Goal: Check status: Check status

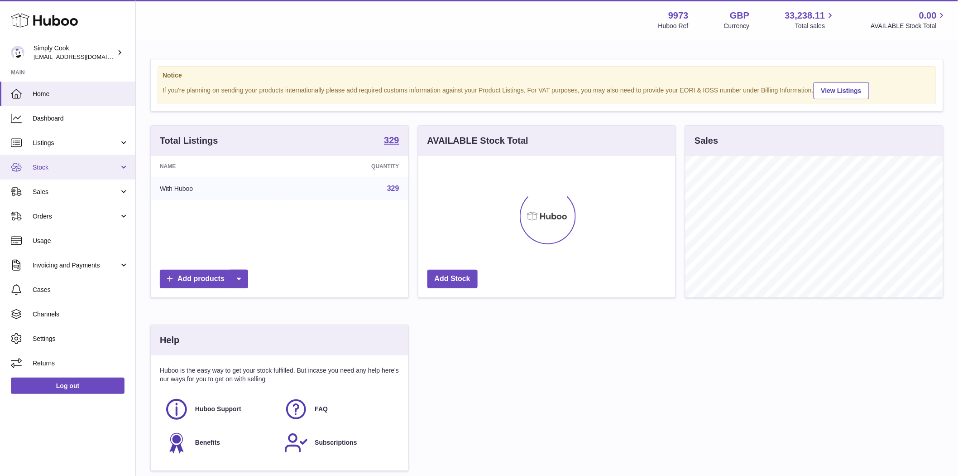
scroll to position [141, 257]
click at [35, 193] on span "Sales" at bounding box center [76, 192] width 87 height 9
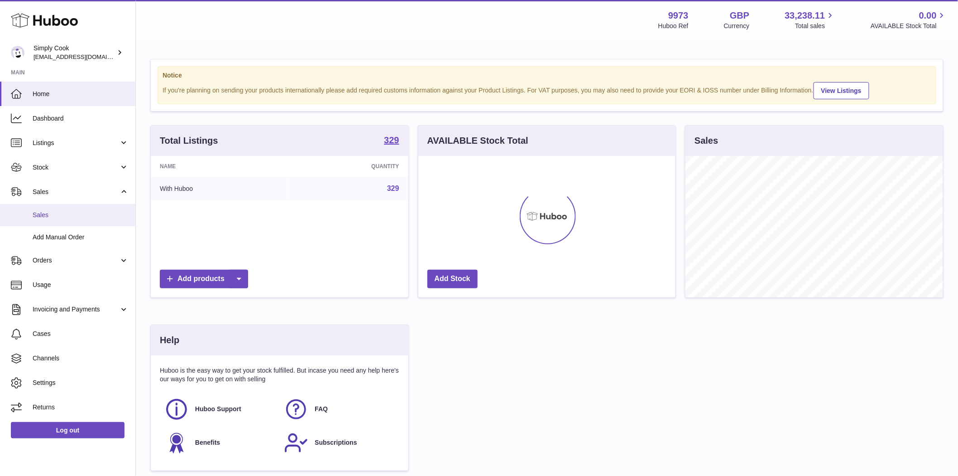
click at [44, 214] on span "Sales" at bounding box center [81, 215] width 96 height 9
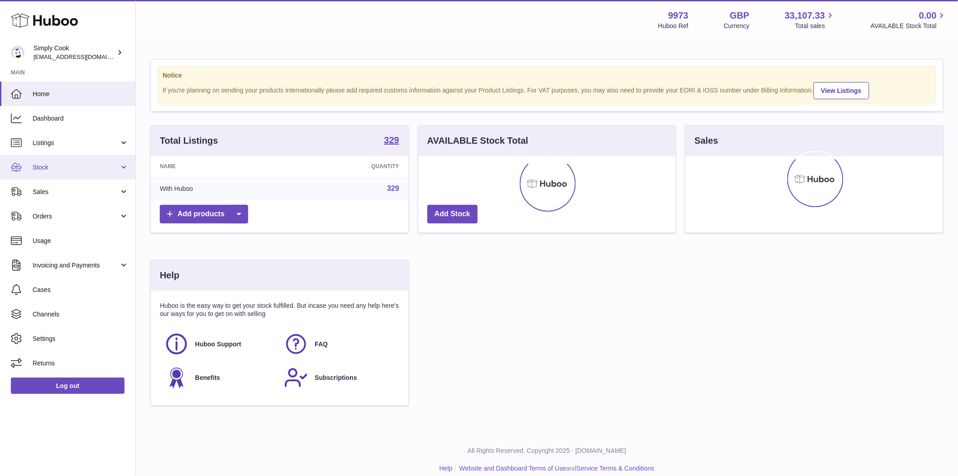
click at [43, 166] on span "Stock" at bounding box center [76, 167] width 87 height 9
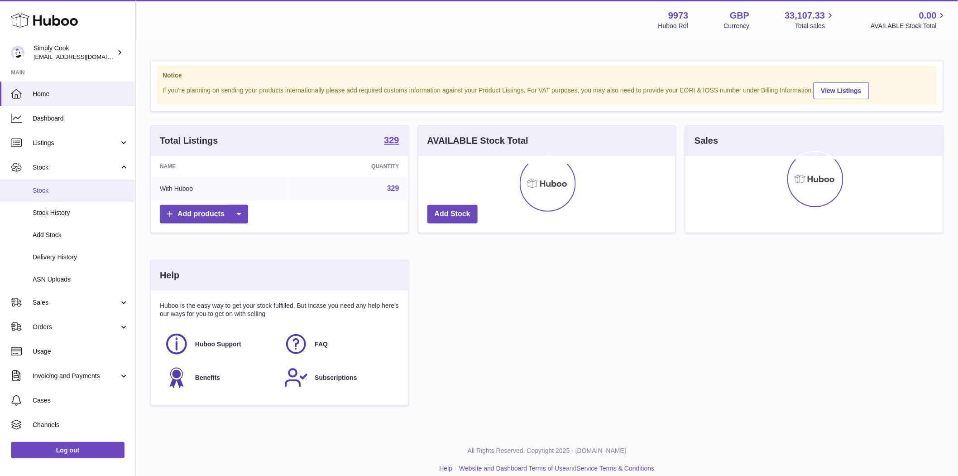
click at [39, 191] on span "Stock" at bounding box center [81, 190] width 96 height 9
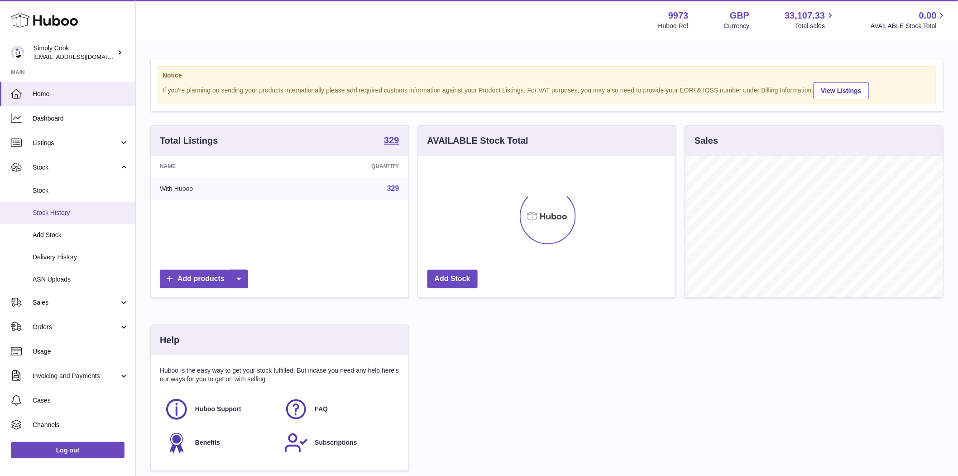
scroll to position [141, 257]
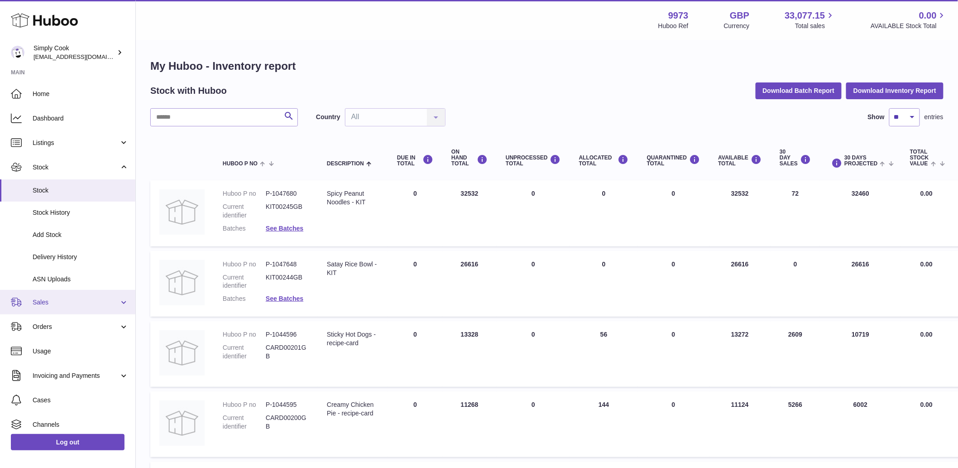
click at [46, 302] on span "Sales" at bounding box center [76, 302] width 87 height 9
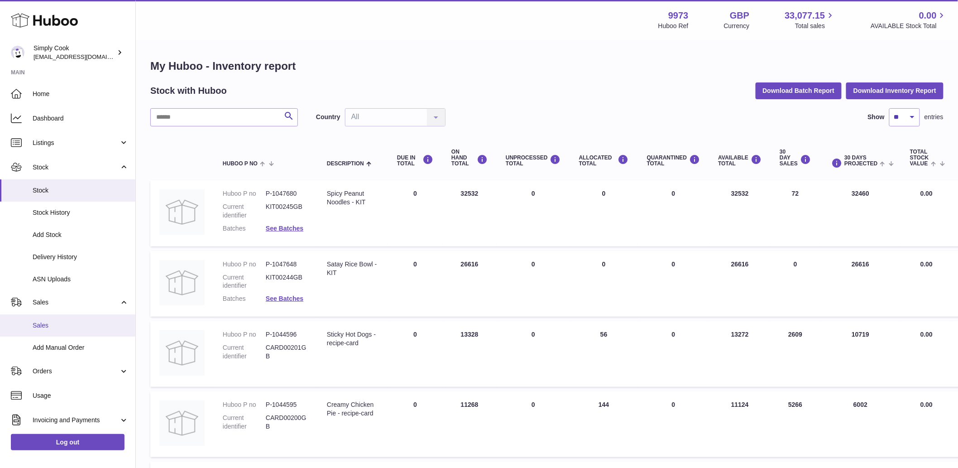
click at [46, 330] on link "Sales" at bounding box center [67, 325] width 135 height 22
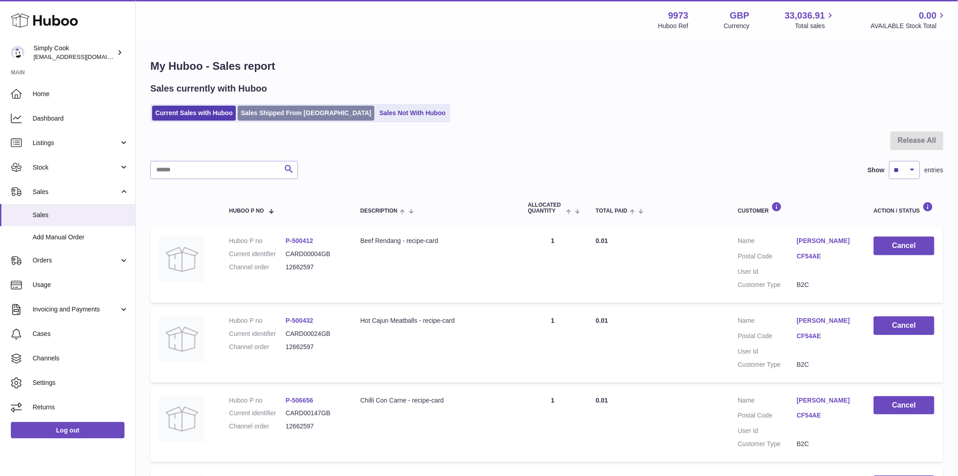
click at [282, 117] on link "Sales Shipped From Huboo" at bounding box center [306, 113] width 137 height 15
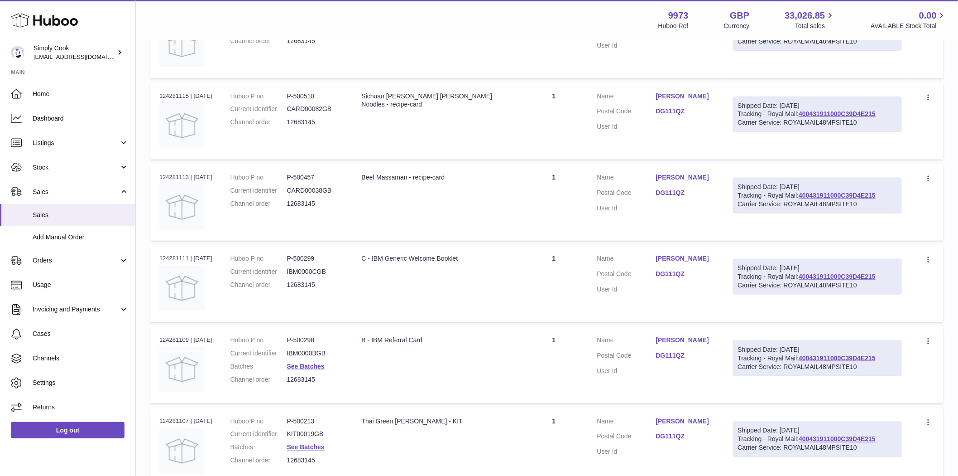
scroll to position [302, 0]
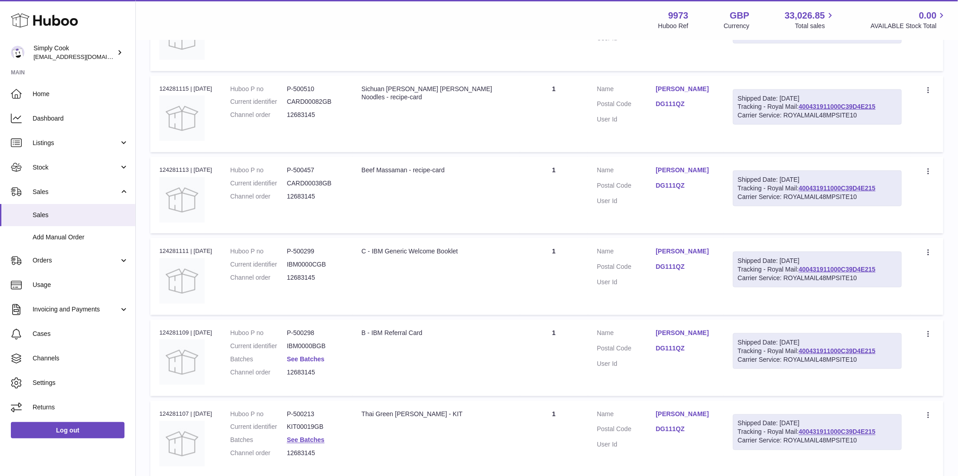
click at [322, 358] on link "See Batches" at bounding box center [306, 358] width 38 height 7
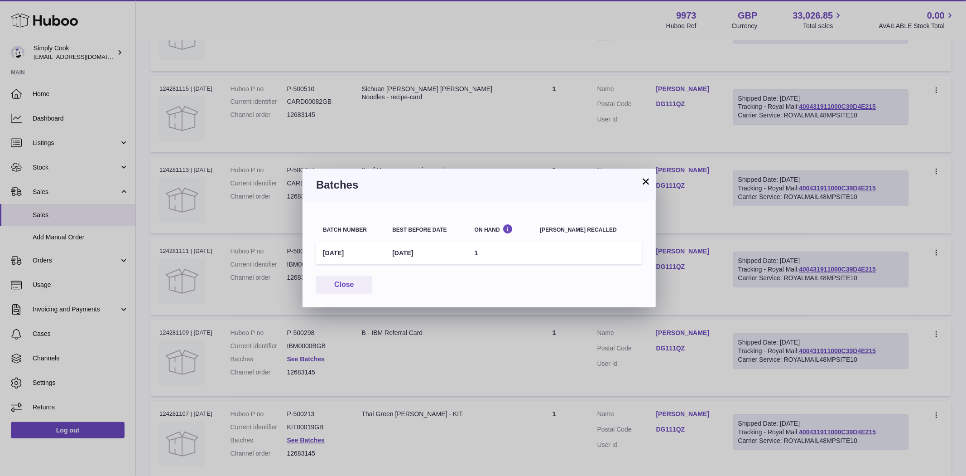
click at [322, 358] on div "× Batches Batch number Best before date On Hand Batch recalled September25 30th…" at bounding box center [483, 238] width 966 height 476
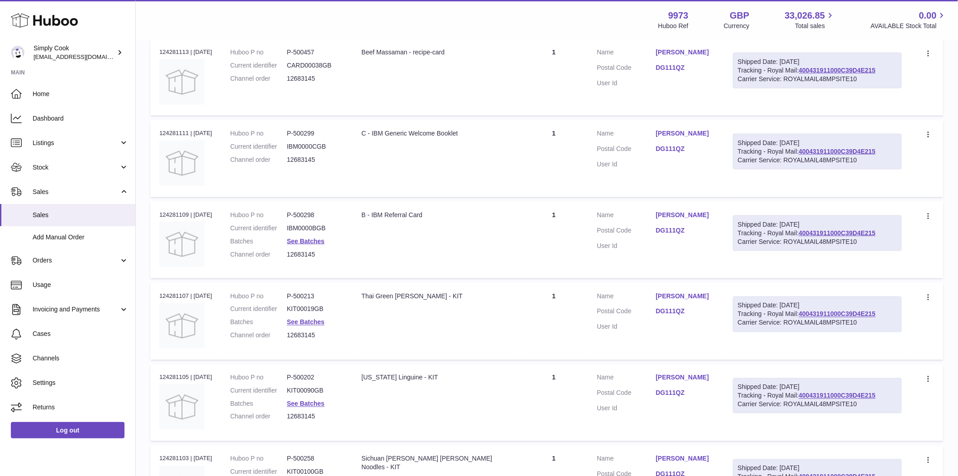
scroll to position [453, 0]
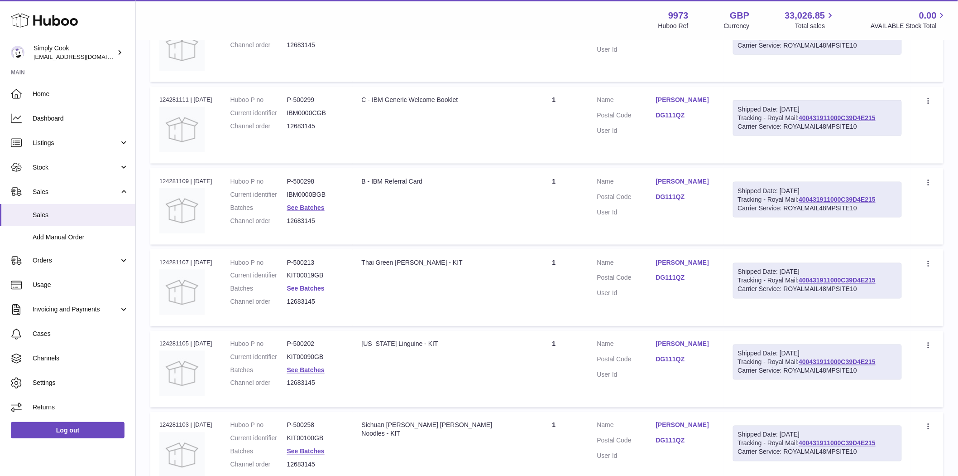
click at [315, 289] on link "See Batches" at bounding box center [306, 288] width 38 height 7
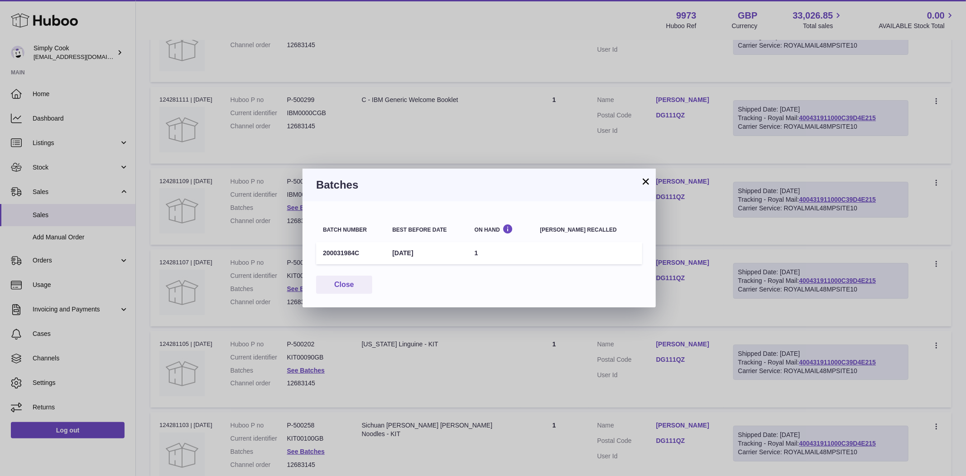
click at [382, 334] on div "× Batches Batch number Best before date On Hand Batch recalled 200031984C 31st …" at bounding box center [483, 238] width 966 height 476
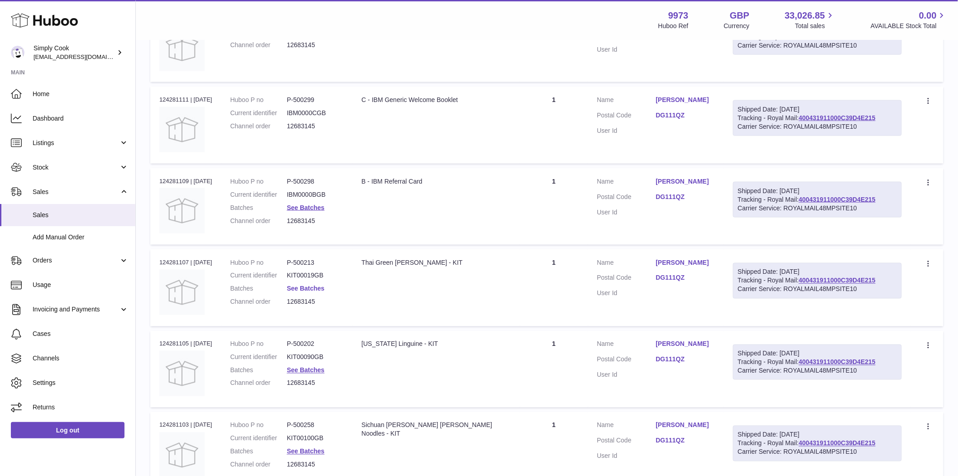
click at [317, 287] on link "See Batches" at bounding box center [306, 288] width 38 height 7
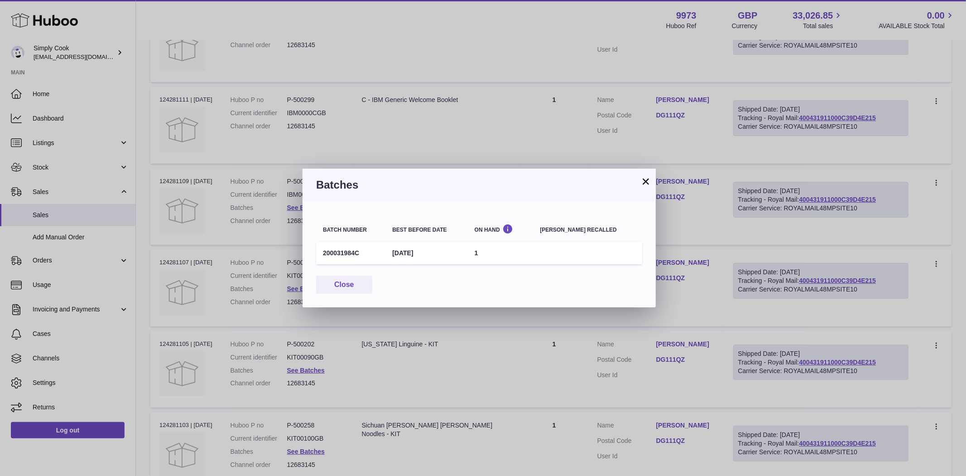
click at [642, 178] on button "×" at bounding box center [645, 181] width 11 height 11
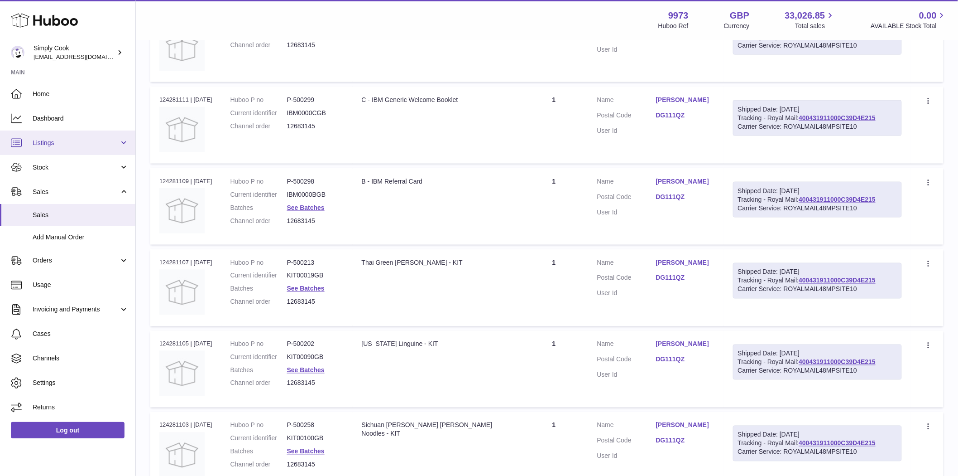
click at [56, 144] on span "Listings" at bounding box center [76, 143] width 87 height 9
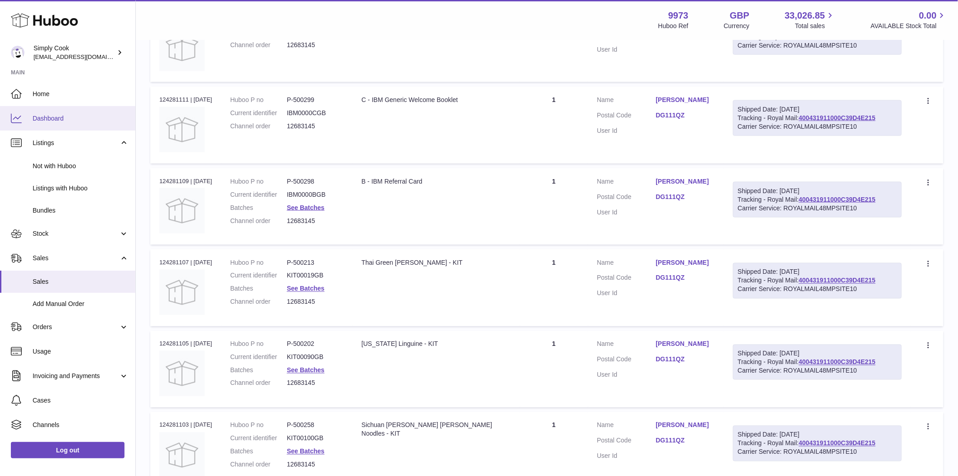
click at [70, 118] on span "Dashboard" at bounding box center [81, 118] width 96 height 9
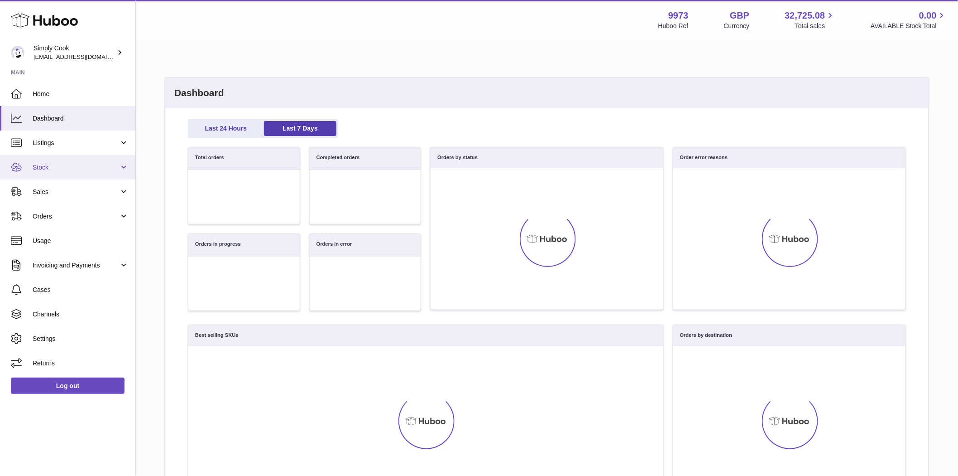
click at [60, 171] on span "Stock" at bounding box center [76, 167] width 87 height 9
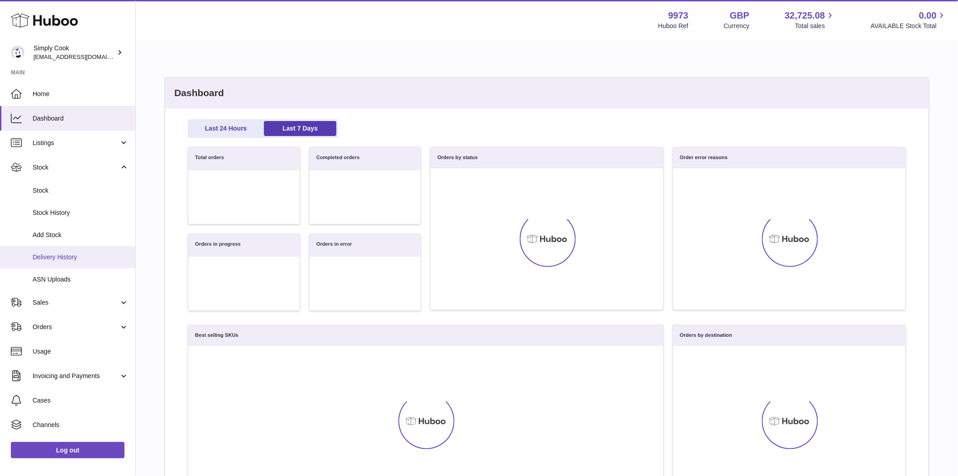
click at [65, 255] on span "Delivery History" at bounding box center [81, 257] width 96 height 9
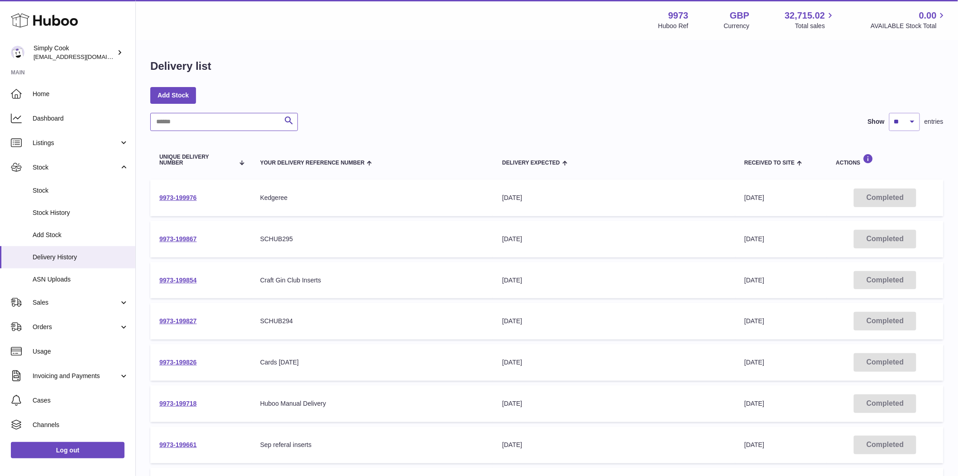
click at [178, 124] on input "text" at bounding box center [224, 122] width 148 height 18
click at [171, 239] on link "9973-199867" at bounding box center [178, 238] width 38 height 7
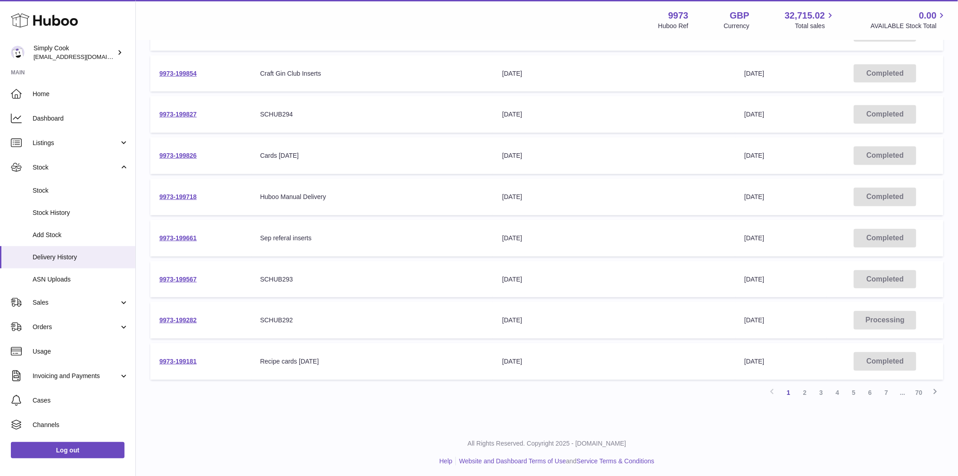
scroll to position [210, 0]
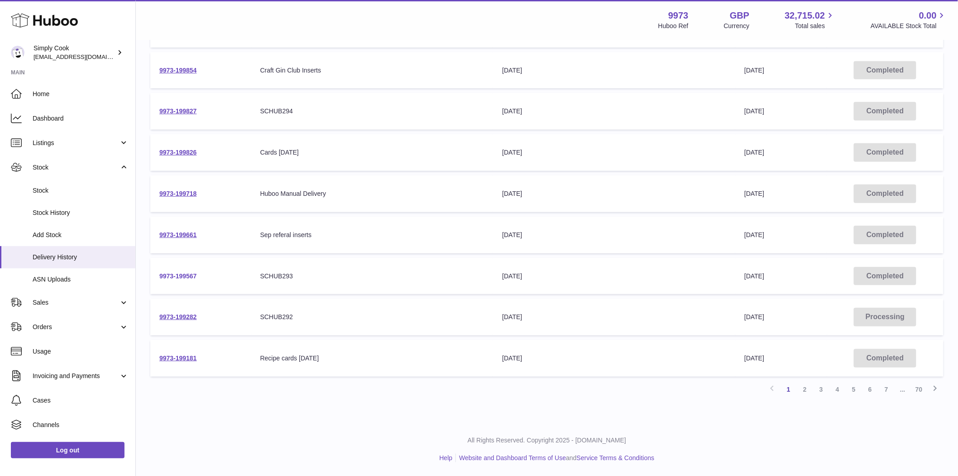
click at [185, 278] on link "9973-199567" at bounding box center [178, 275] width 38 height 7
click at [806, 389] on link "2" at bounding box center [805, 389] width 16 height 16
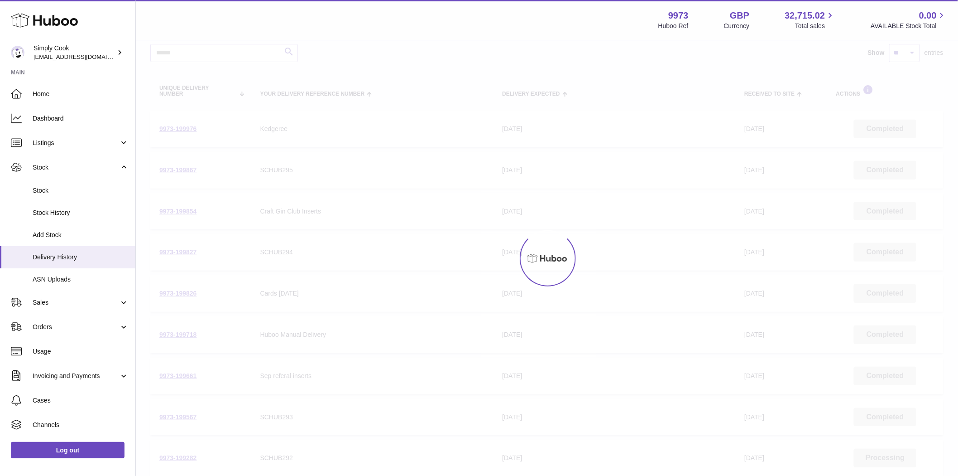
scroll to position [41, 0]
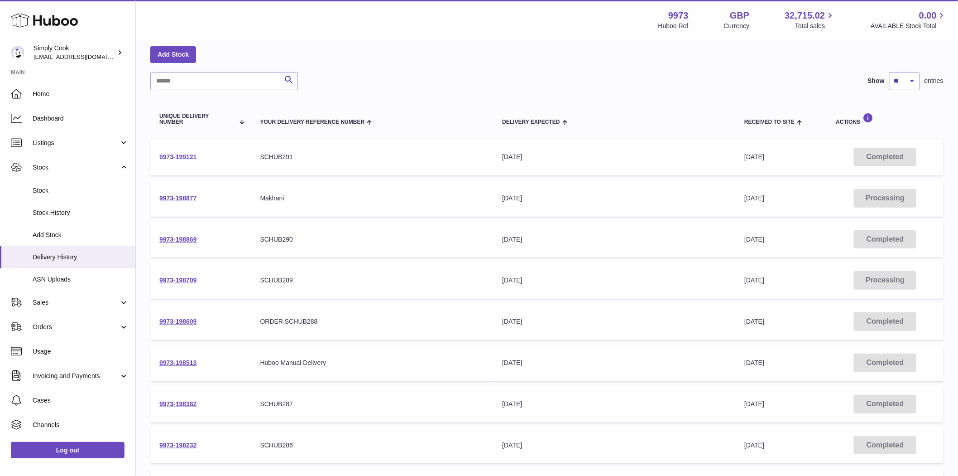
click at [184, 160] on link "9973-199121" at bounding box center [178, 156] width 38 height 7
click at [178, 240] on link "9973-198869" at bounding box center [178, 239] width 38 height 7
click at [275, 281] on div "SCHUB289" at bounding box center [372, 280] width 224 height 9
click at [196, 281] on link "9973-198709" at bounding box center [178, 279] width 38 height 7
click at [183, 402] on link "9973-198382" at bounding box center [178, 403] width 38 height 7
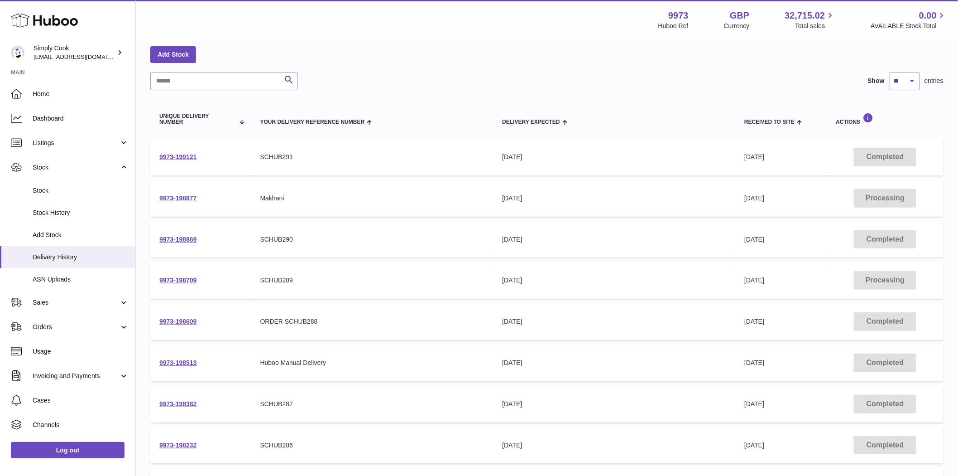
scroll to position [210, 0]
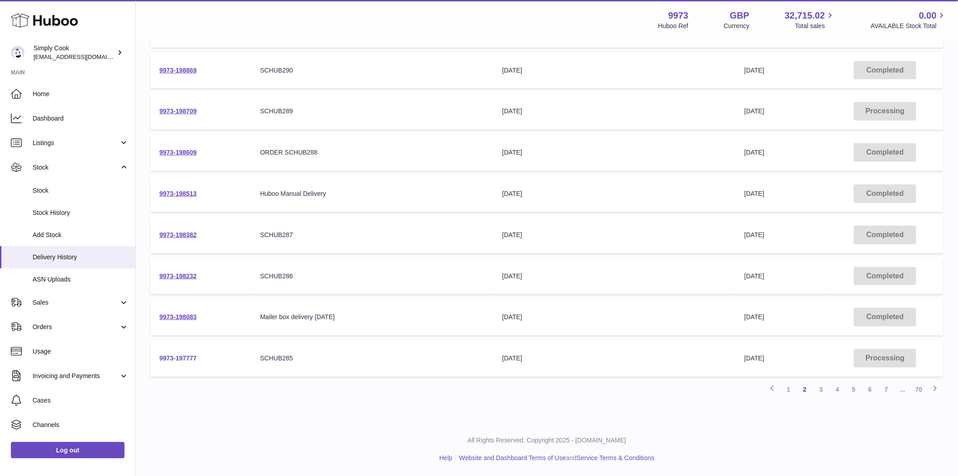
click at [192, 358] on link "9973-197777" at bounding box center [178, 357] width 38 height 7
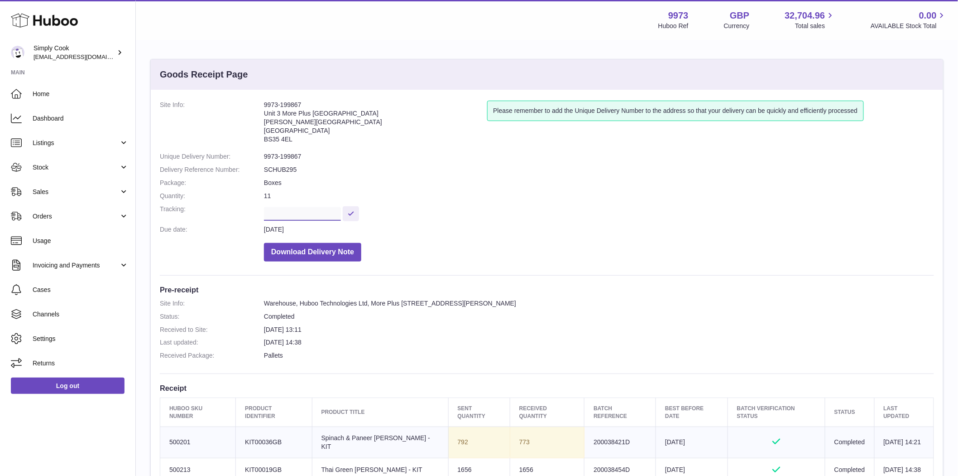
click at [284, 216] on input "text" at bounding box center [302, 214] width 77 height 14
click at [433, 239] on dd "Download Delivery Note" at bounding box center [599, 249] width 670 height 23
click at [307, 214] on input "******" at bounding box center [302, 214] width 77 height 14
type input "*"
click at [457, 235] on dl "Site Info: 9973-199867 Unit [GEOGRAPHIC_DATA][PERSON_NAME][STREET_ADDRESS] Plea…" at bounding box center [547, 183] width 774 height 165
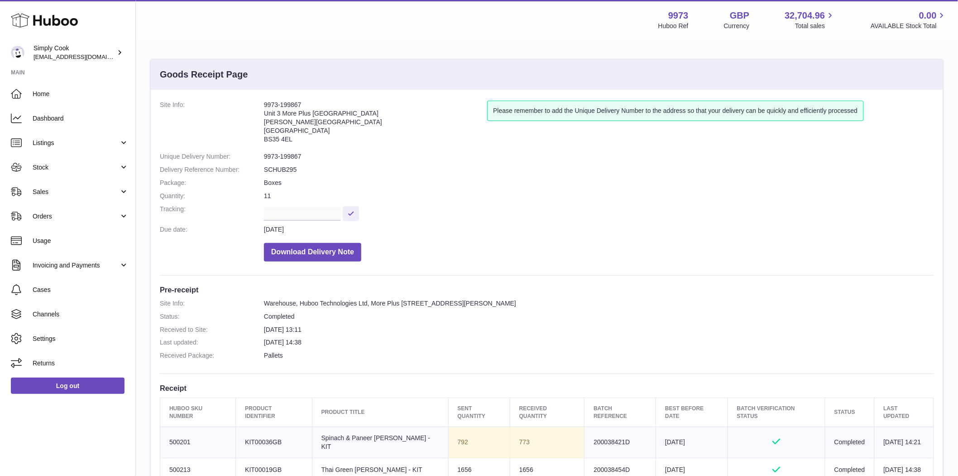
scroll to position [302, 0]
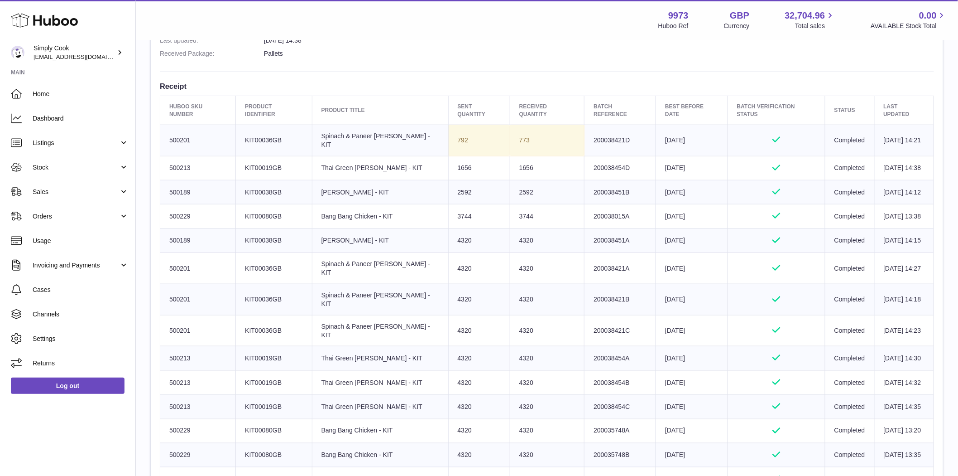
drag, startPoint x: 611, startPoint y: 323, endPoint x: 567, endPoint y: 321, distance: 44.4
click at [585, 346] on td "Batch Reference 200038454A" at bounding box center [621, 358] width 72 height 24
drag, startPoint x: 610, startPoint y: 347, endPoint x: 566, endPoint y: 347, distance: 43.5
click at [585, 370] on td "Batch Reference 200038454B" at bounding box center [621, 382] width 72 height 24
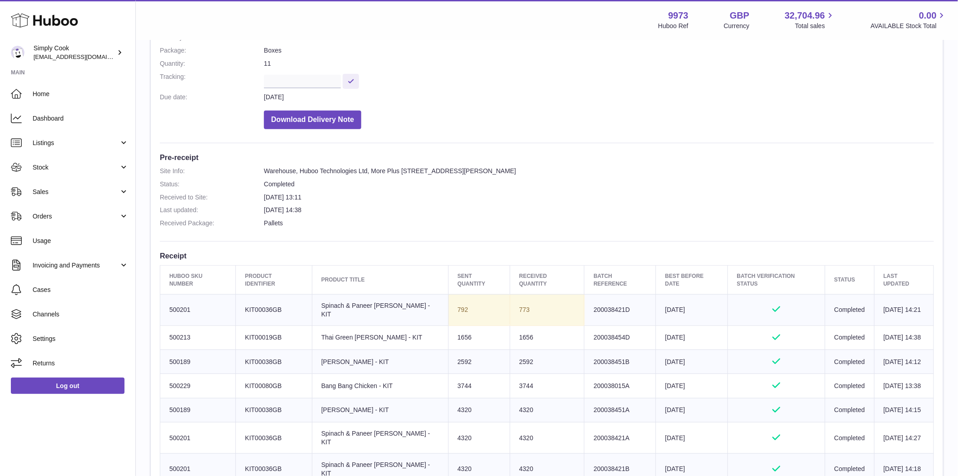
scroll to position [0, 0]
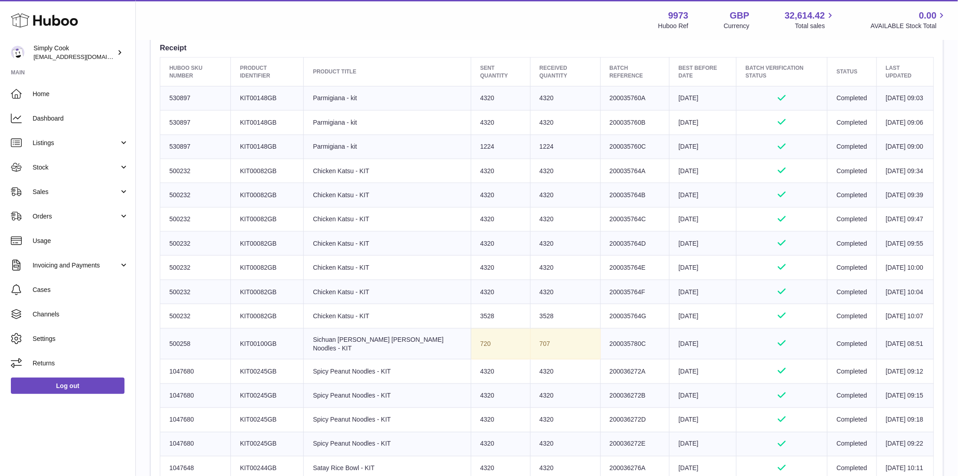
scroll to position [61, 0]
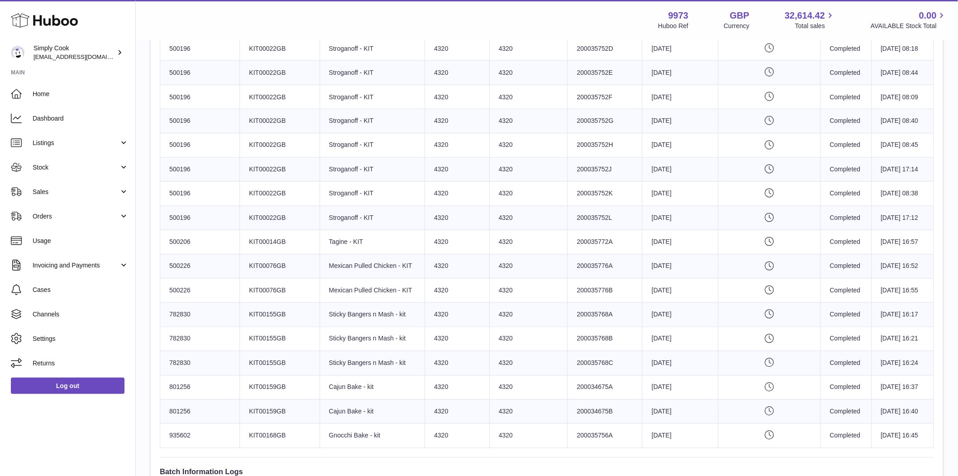
scroll to position [604, 0]
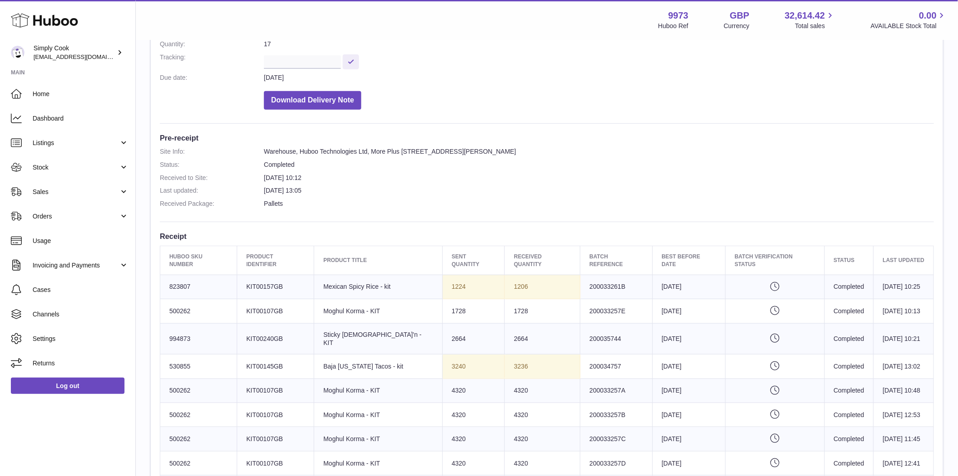
scroll to position [138, 0]
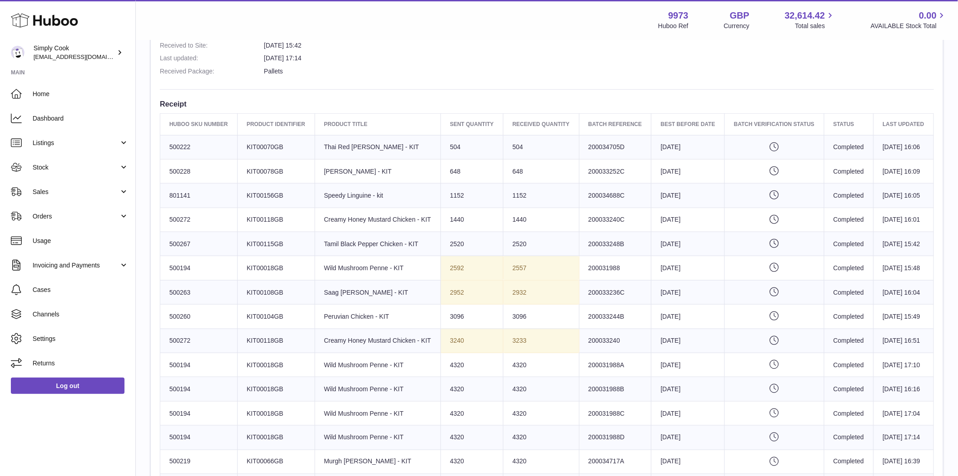
scroll to position [151, 0]
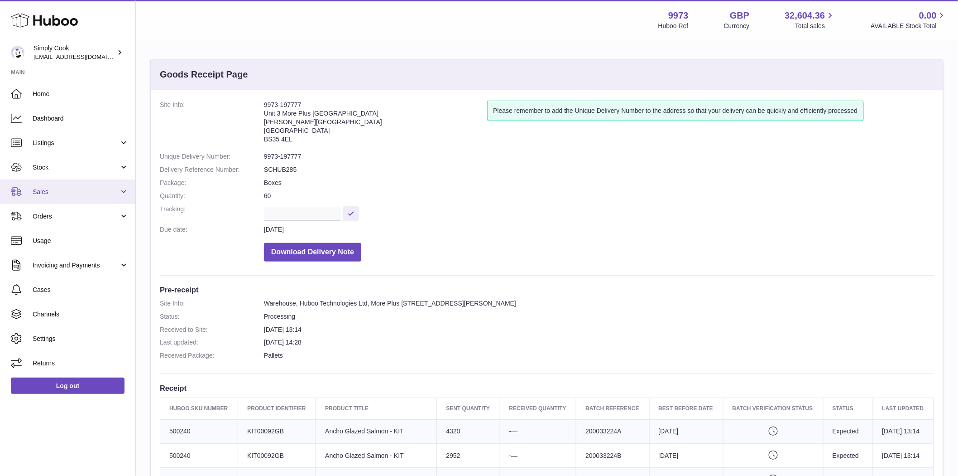
click at [41, 194] on span "Sales" at bounding box center [76, 192] width 87 height 9
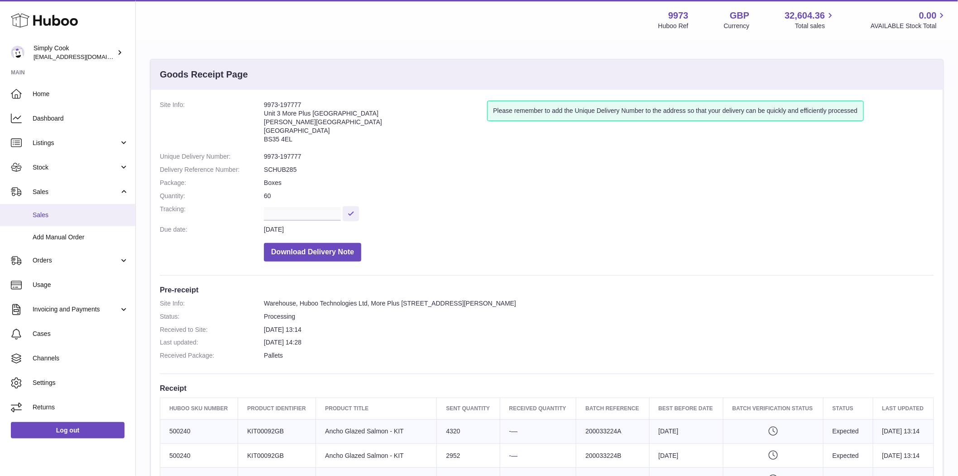
click at [53, 215] on span "Sales" at bounding box center [81, 215] width 96 height 9
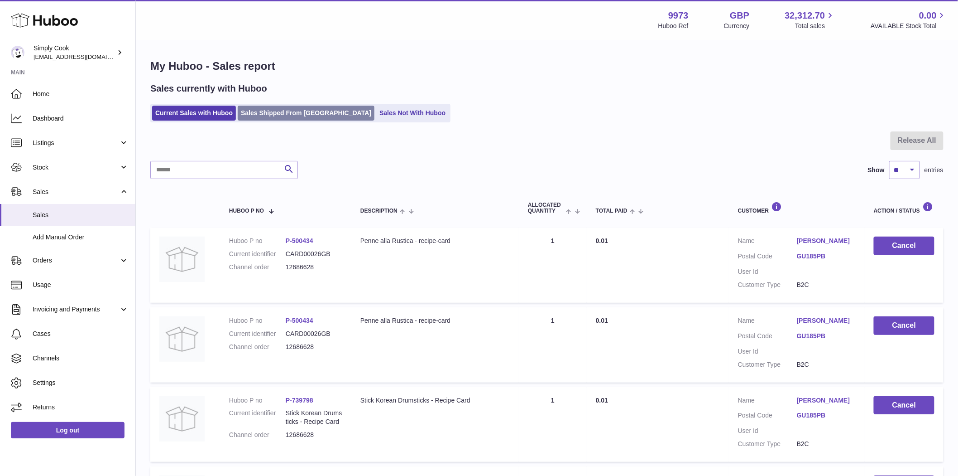
click at [265, 107] on link "Sales Shipped From [GEOGRAPHIC_DATA]" at bounding box center [306, 113] width 137 height 15
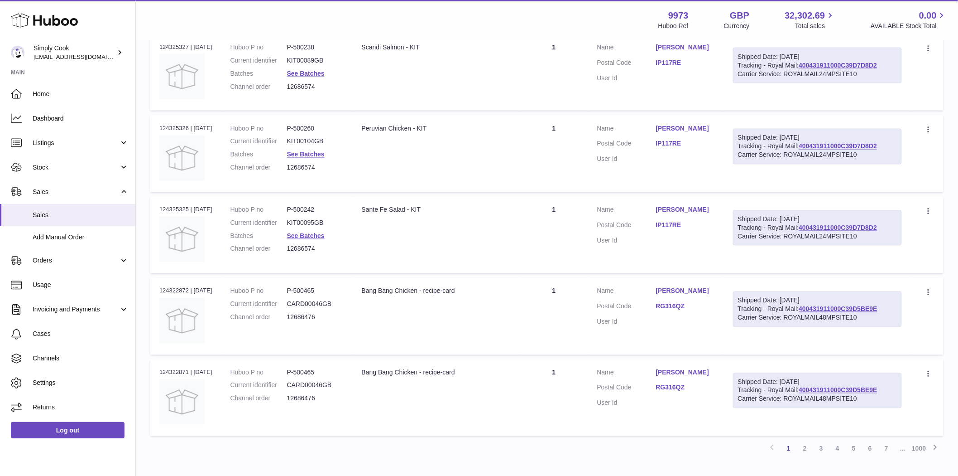
scroll to position [604, 0]
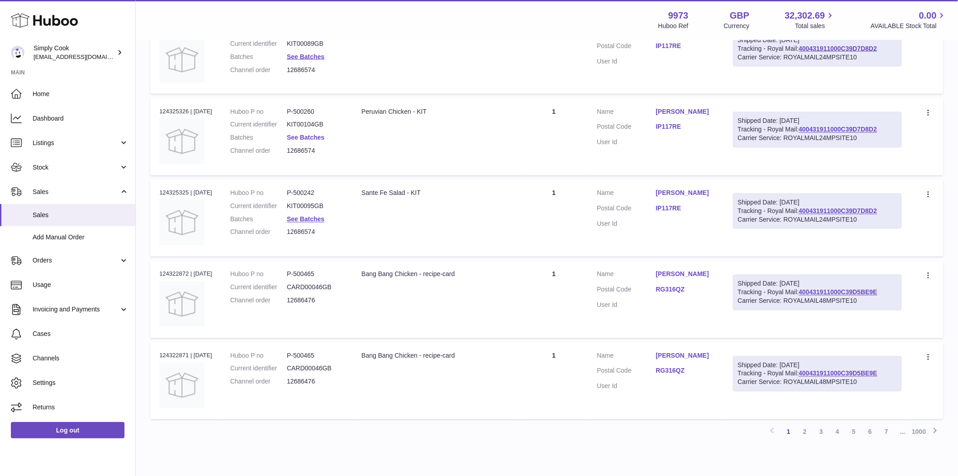
click at [313, 139] on link "See Batches" at bounding box center [306, 137] width 38 height 7
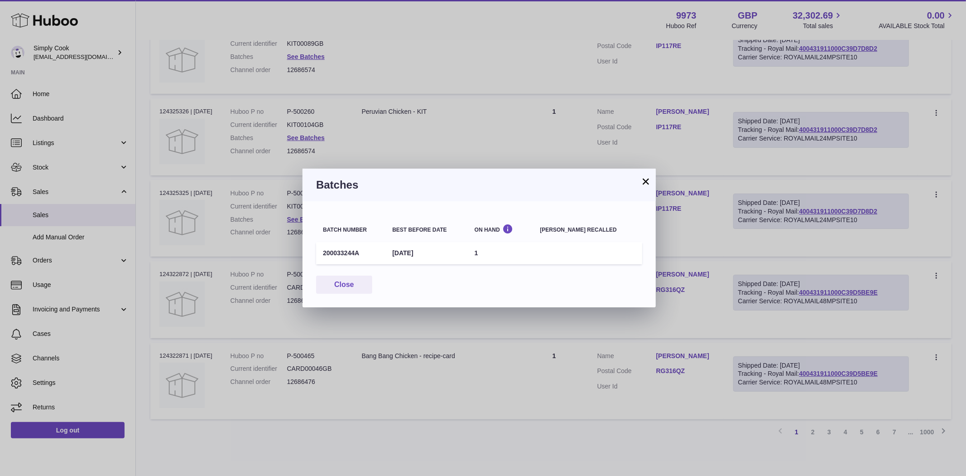
click at [642, 177] on button "×" at bounding box center [645, 181] width 11 height 11
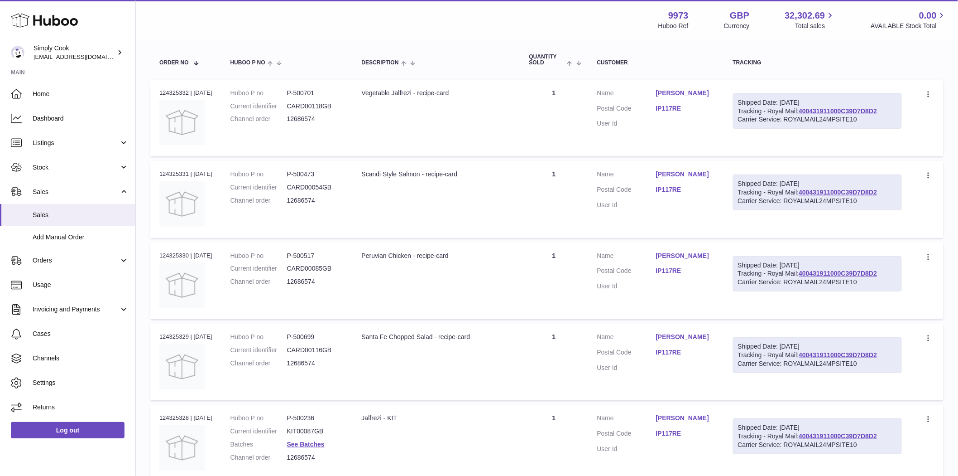
scroll to position [0, 0]
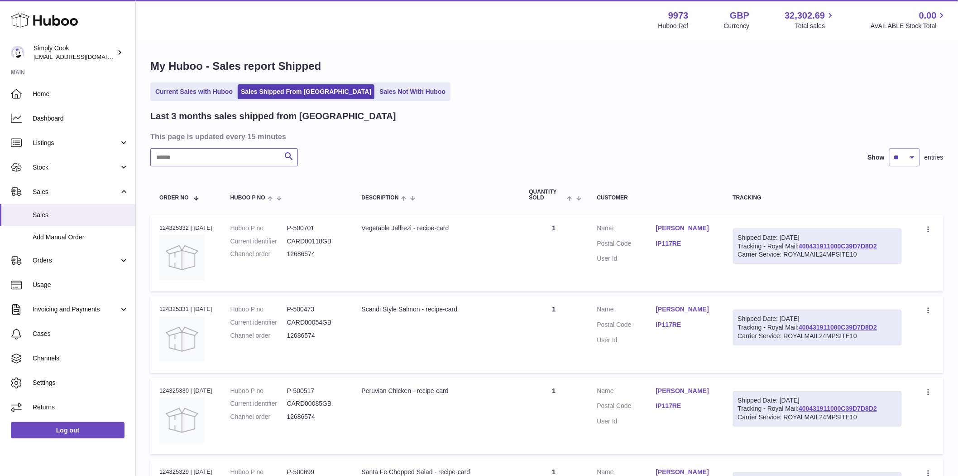
click at [224, 154] on input "text" at bounding box center [224, 157] width 148 height 18
click at [315, 251] on link "See Batches" at bounding box center [306, 253] width 38 height 7
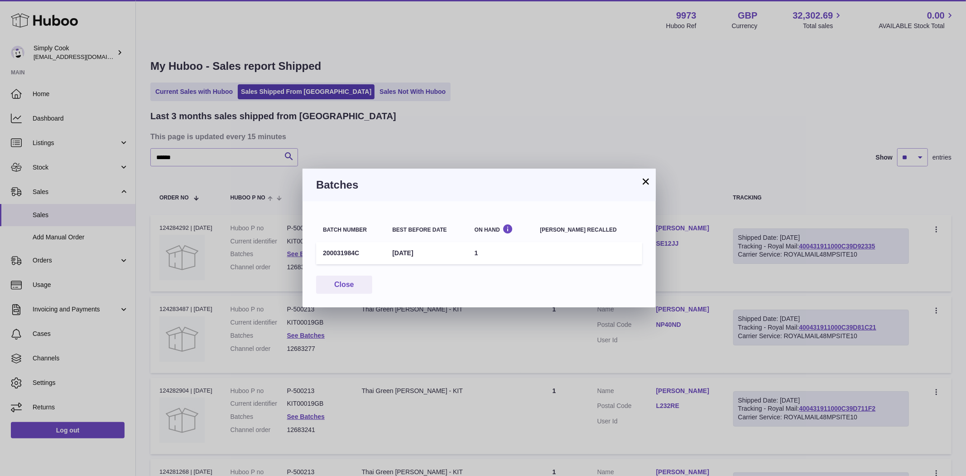
click at [648, 184] on button "×" at bounding box center [645, 181] width 11 height 11
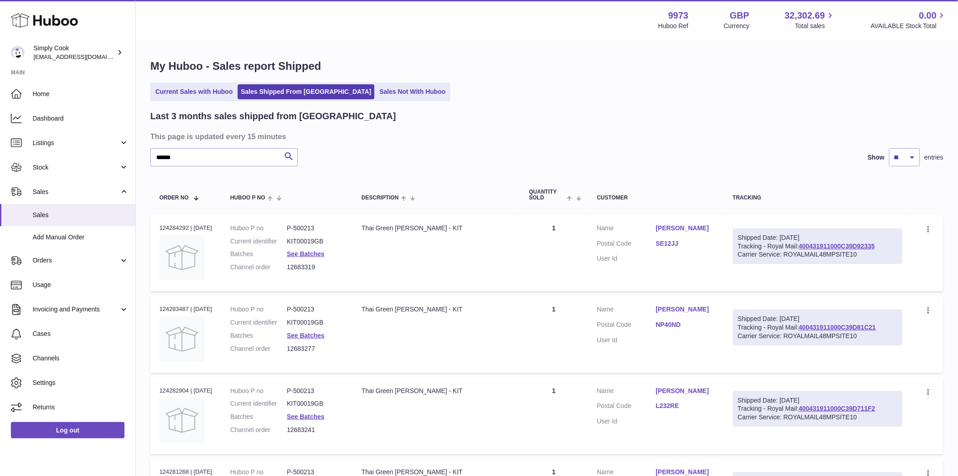
drag, startPoint x: 309, startPoint y: 271, endPoint x: 290, endPoint y: 273, distance: 19.6
click at [290, 273] on dl "Huboo P no P-500213 Current identifier KIT00019GB Batches See Batches Channel o…" at bounding box center [287, 250] width 113 height 53
copy dl "12683319"
click at [204, 166] on input "******" at bounding box center [224, 157] width 148 height 18
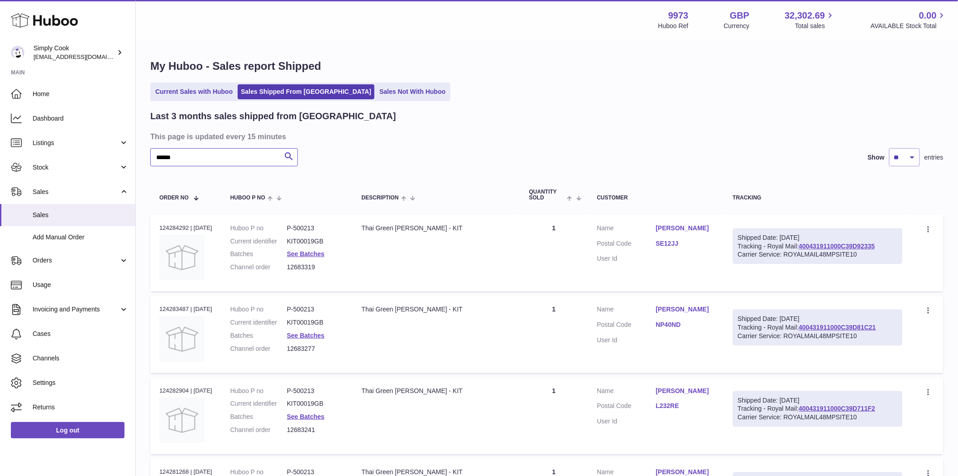
paste input "**"
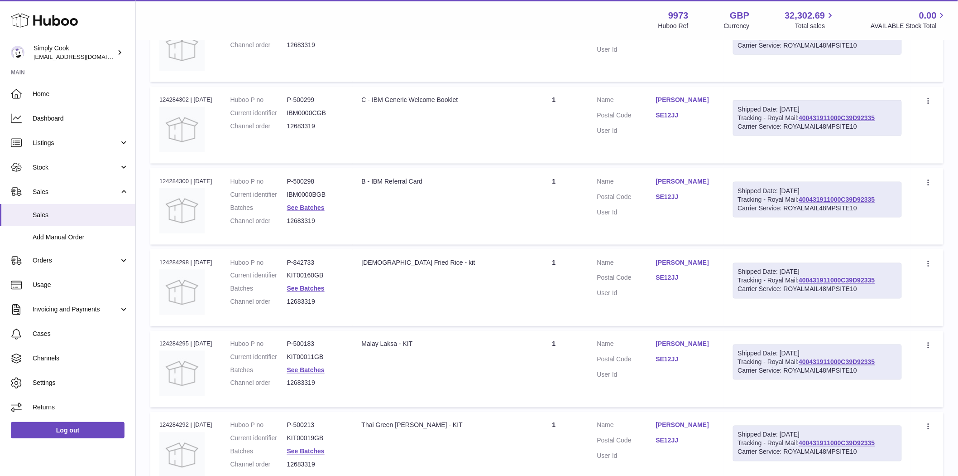
scroll to position [604, 0]
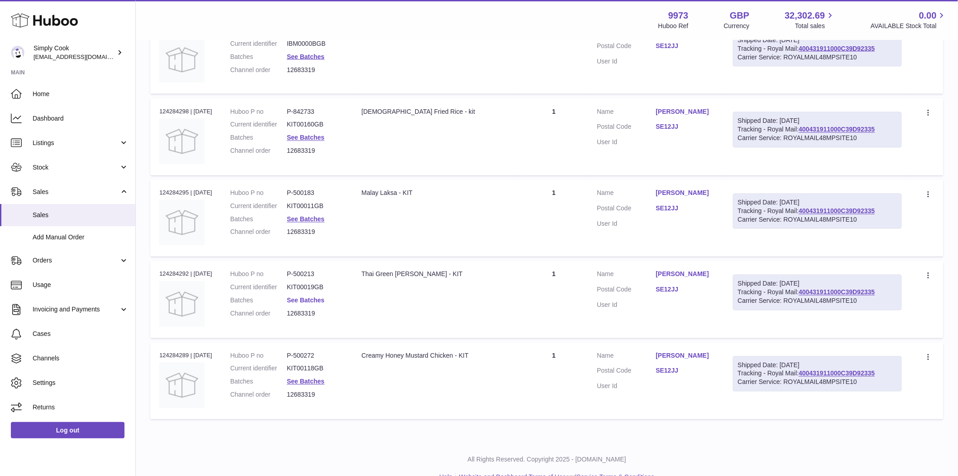
type input "********"
click at [324, 298] on link "See Batches" at bounding box center [306, 300] width 38 height 7
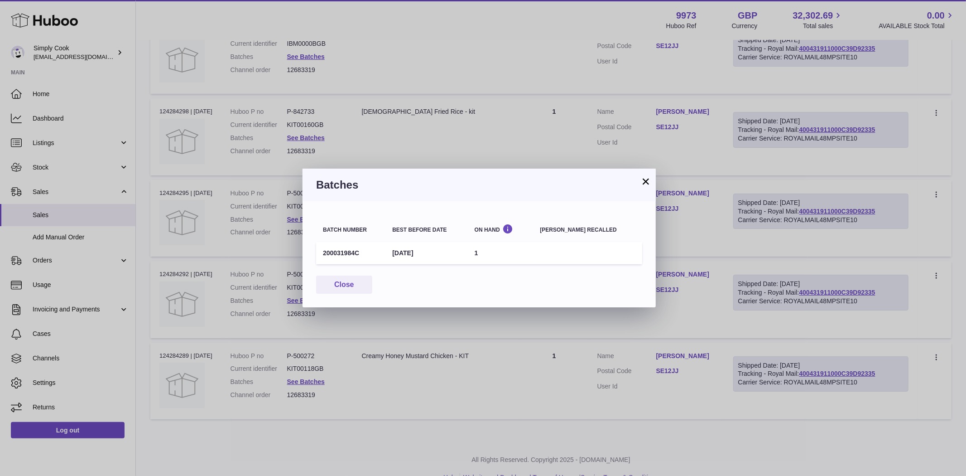
click at [554, 178] on h3 "Batches" at bounding box center [479, 185] width 326 height 14
drag, startPoint x: 550, startPoint y: 174, endPoint x: 568, endPoint y: 153, distance: 28.0
click at [568, 153] on div "× Batches Batch number Best before date On Hand [PERSON_NAME] recalled 20003198…" at bounding box center [483, 238] width 966 height 476
click at [644, 181] on button "×" at bounding box center [645, 181] width 11 height 11
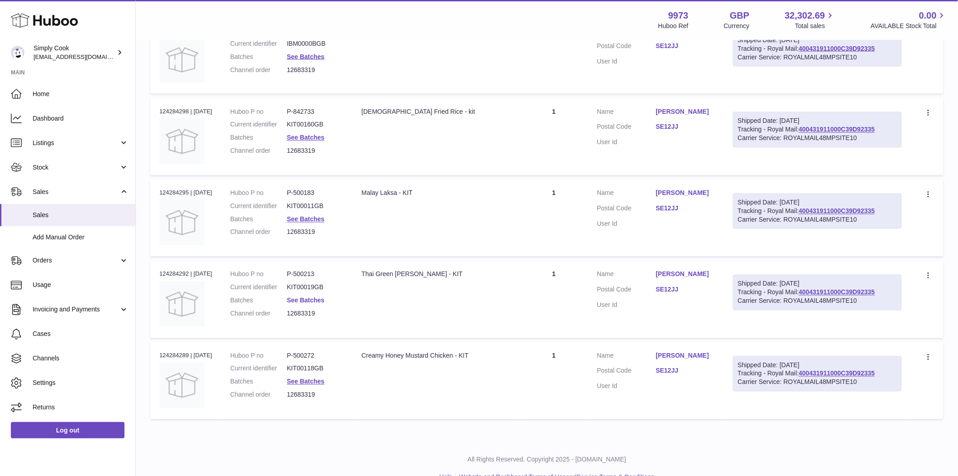
click at [319, 302] on link "See Batches" at bounding box center [306, 300] width 38 height 7
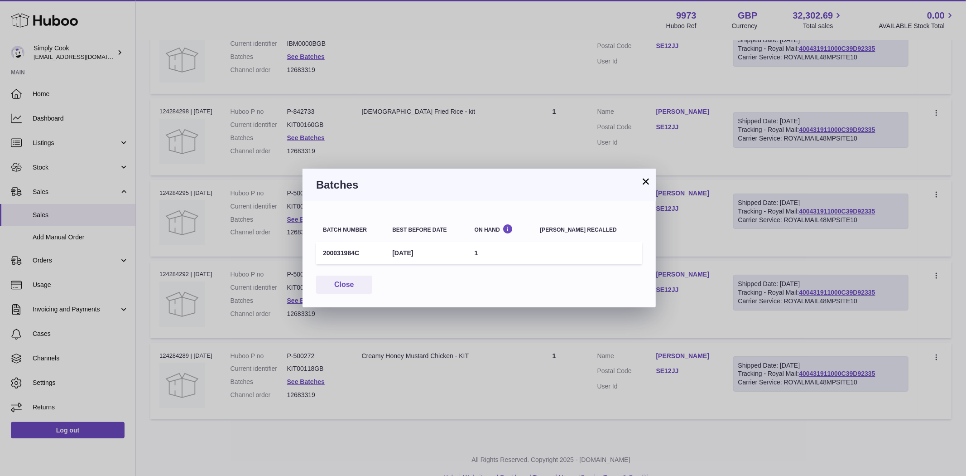
click at [644, 180] on button "×" at bounding box center [645, 181] width 11 height 11
